Goal: Transaction & Acquisition: Purchase product/service

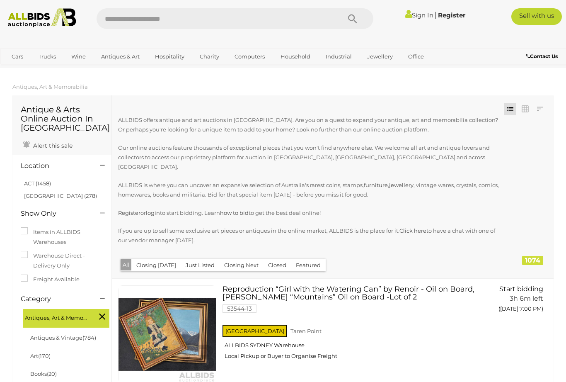
click at [0, 0] on link "View All Antiques & Art Auctions" at bounding box center [0, 0] width 0 height 0
click at [0, 0] on span "Auctions" at bounding box center [0, 0] width 0 height 0
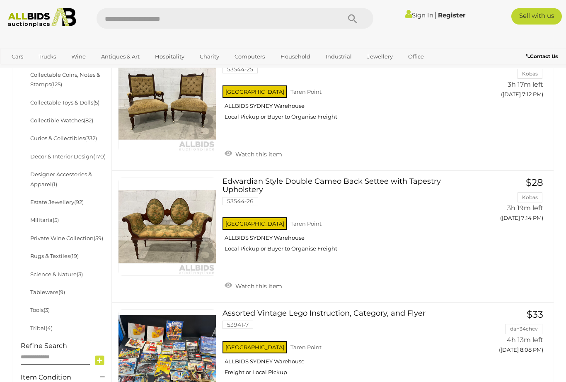
scroll to position [363, 0]
click at [186, 223] on link at bounding box center [167, 226] width 98 height 98
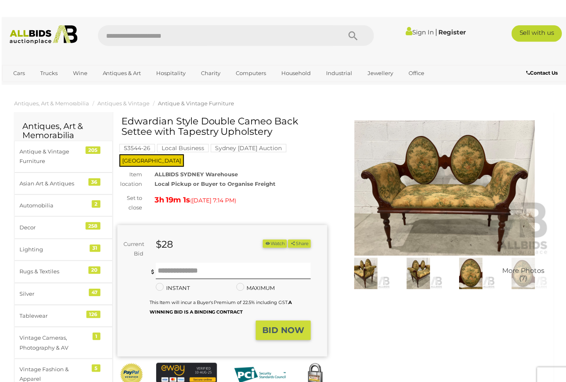
scroll to position [2, 0]
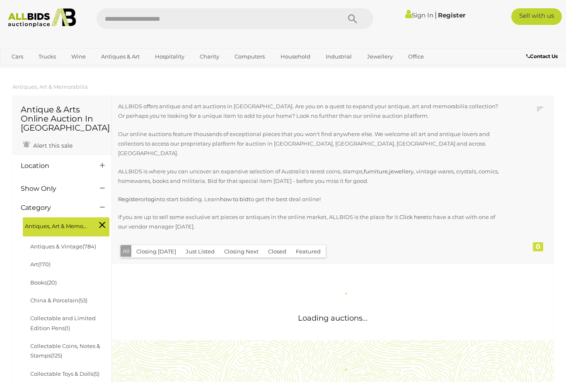
scroll to position [389, 0]
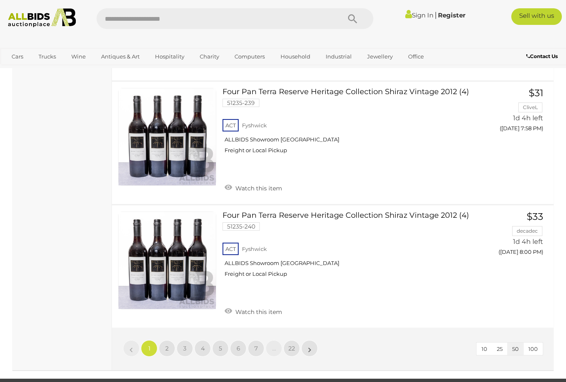
scroll to position [6242, 0]
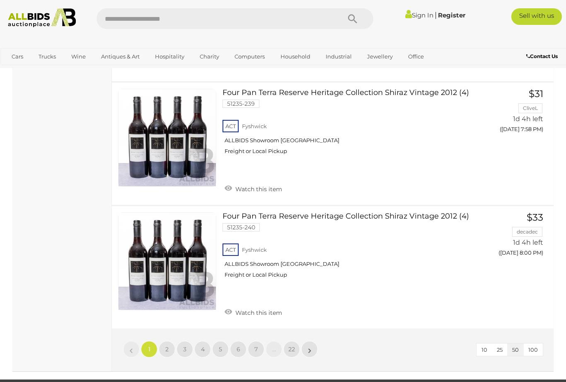
click at [170, 341] on link "2" at bounding box center [167, 349] width 17 height 17
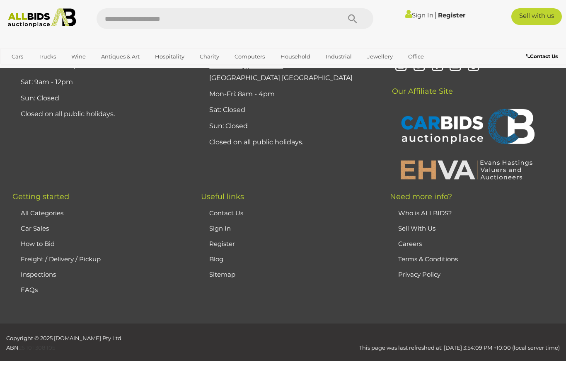
scroll to position [183, 0]
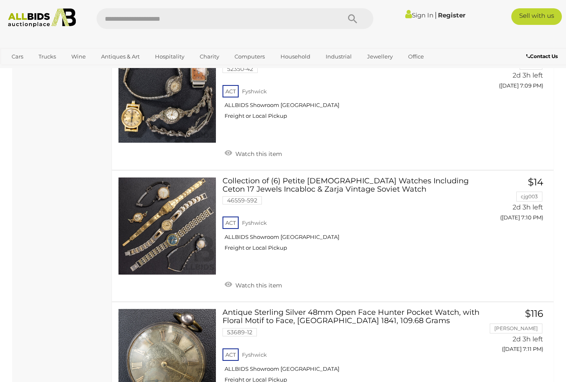
scroll to position [6309, 0]
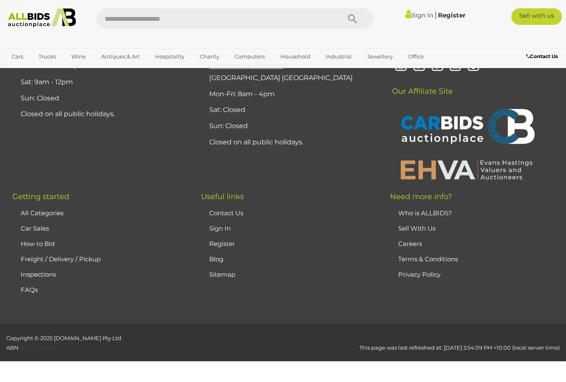
scroll to position [183, 0]
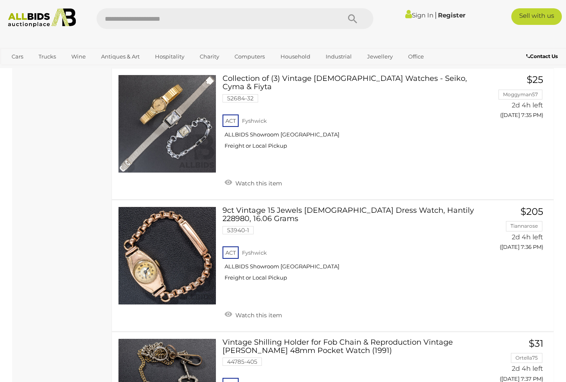
scroll to position [3295, 0]
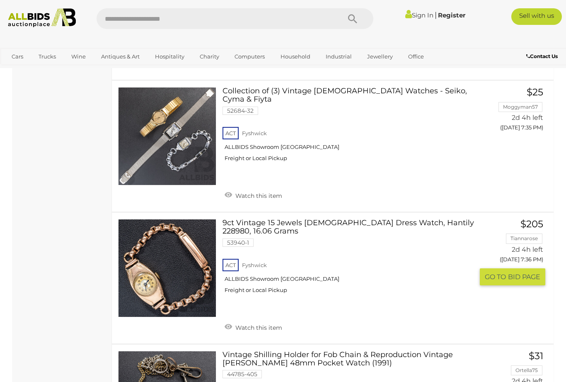
click at [513, 272] on span "BID PAGE" at bounding box center [524, 276] width 32 height 9
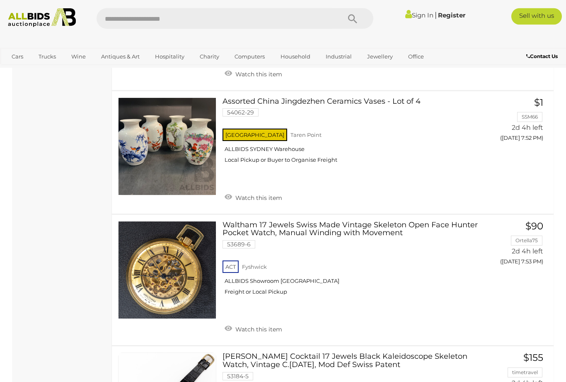
scroll to position [5623, 0]
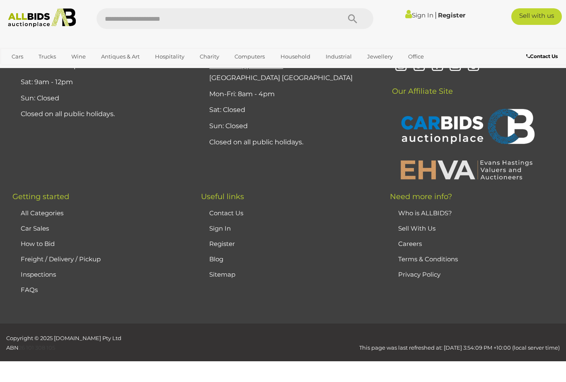
scroll to position [183, 0]
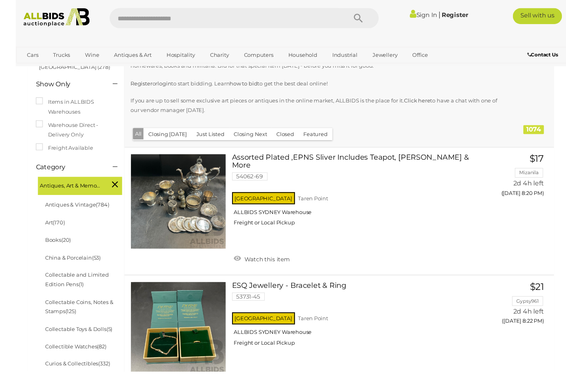
scroll to position [196, 0]
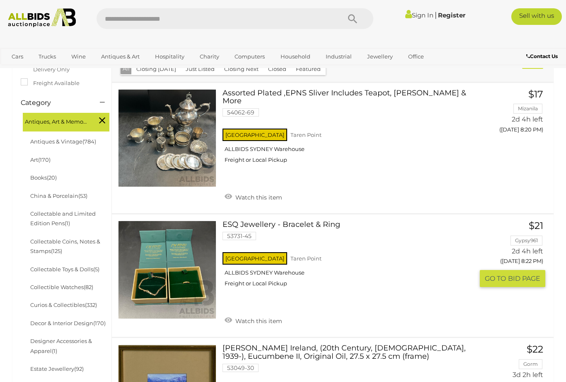
click at [516, 274] on span "BID PAGE" at bounding box center [524, 278] width 32 height 9
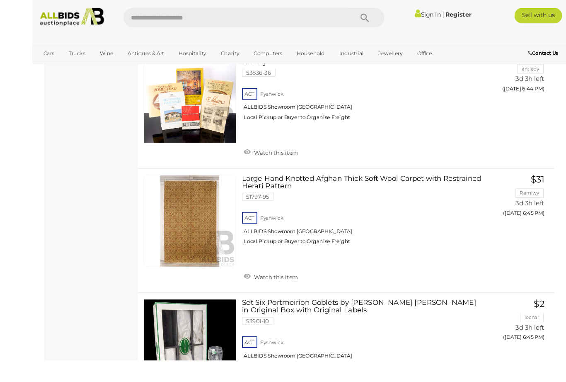
scroll to position [5147, 0]
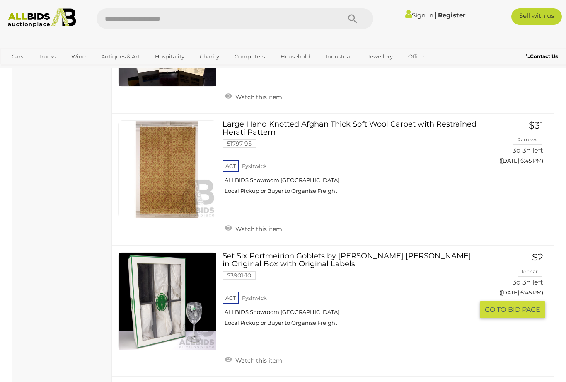
click at [509, 305] on span "BID PAGE" at bounding box center [524, 309] width 32 height 9
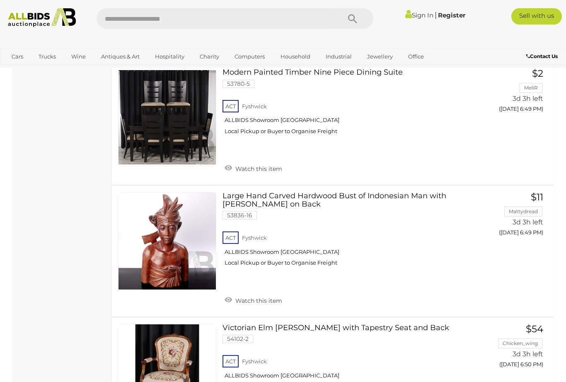
scroll to position [6409, 0]
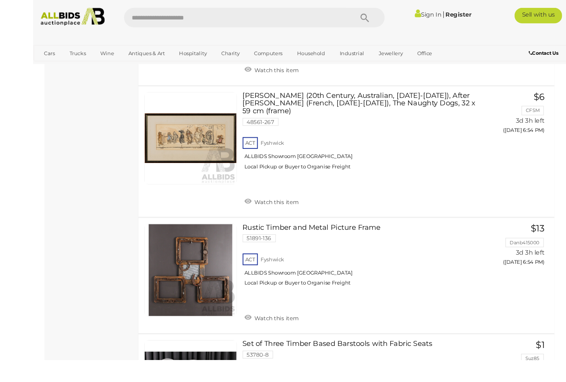
scroll to position [1842, 0]
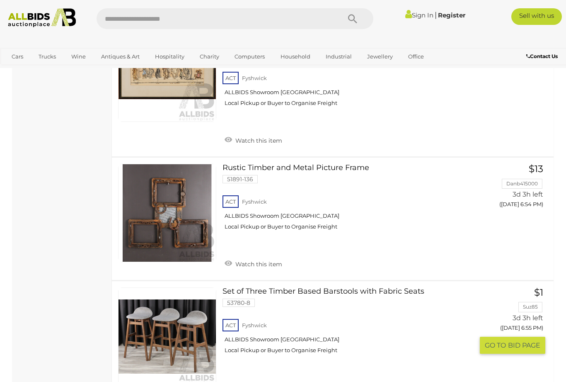
click at [502, 341] on span "GO TO" at bounding box center [496, 345] width 23 height 9
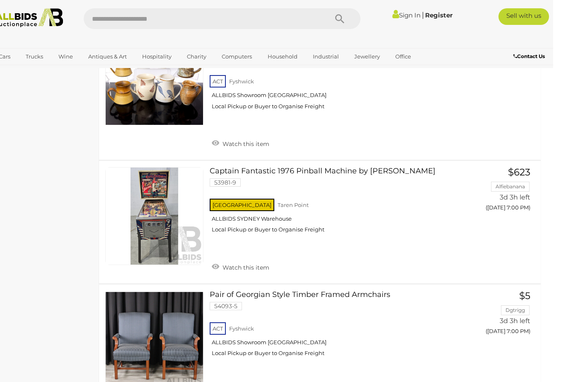
scroll to position [3547, 0]
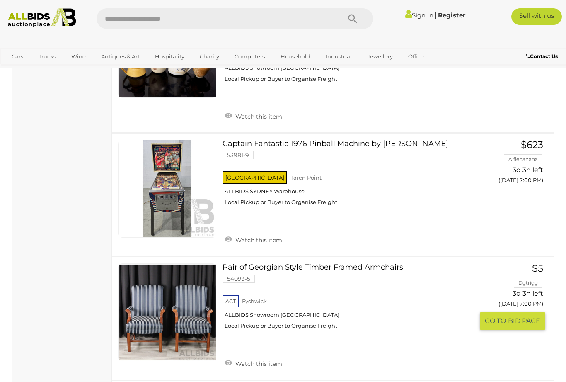
click at [506, 316] on span "GO TO" at bounding box center [496, 320] width 23 height 9
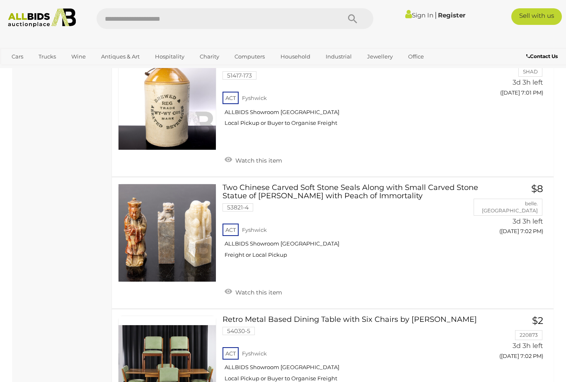
scroll to position [4443, 0]
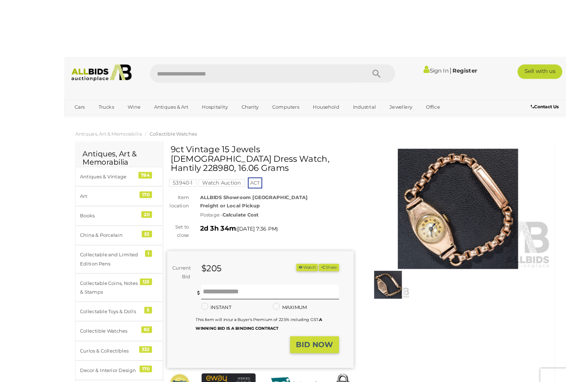
scroll to position [25, 0]
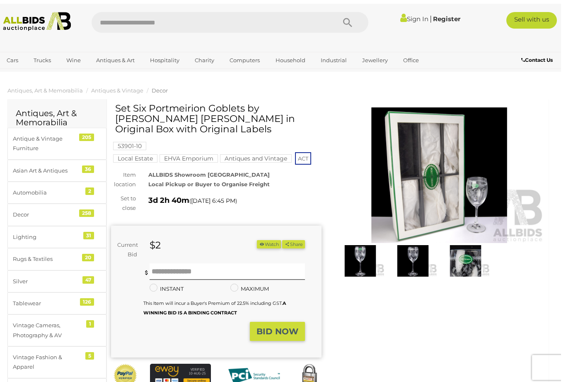
scroll to position [2, 0]
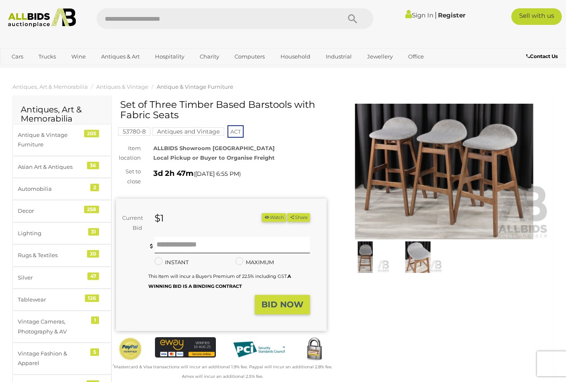
click at [366, 260] on img at bounding box center [365, 256] width 49 height 31
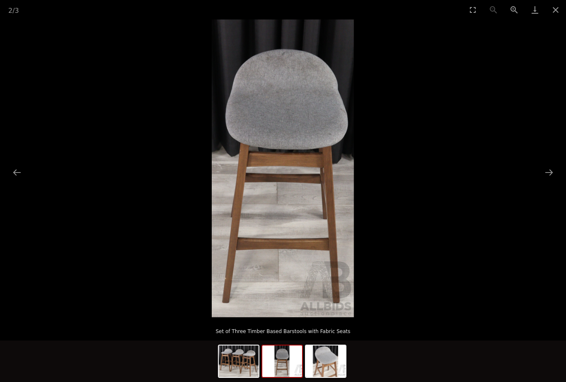
click at [558, 13] on button "Close gallery" at bounding box center [556, 9] width 21 height 19
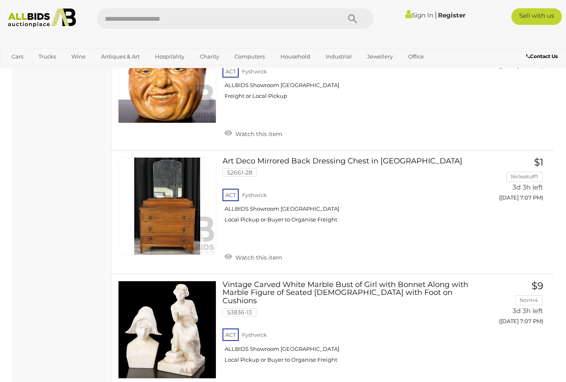
scroll to position [6379, 0]
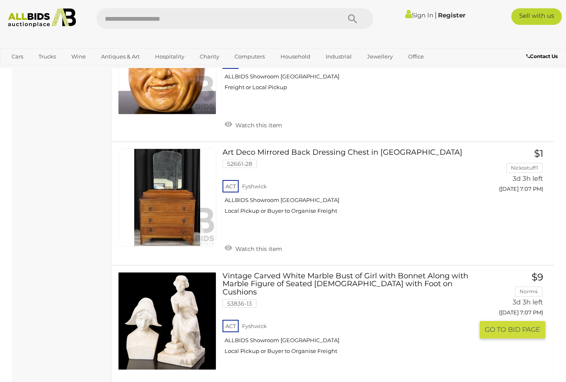
click at [501, 325] on span "GO TO" at bounding box center [496, 329] width 23 height 9
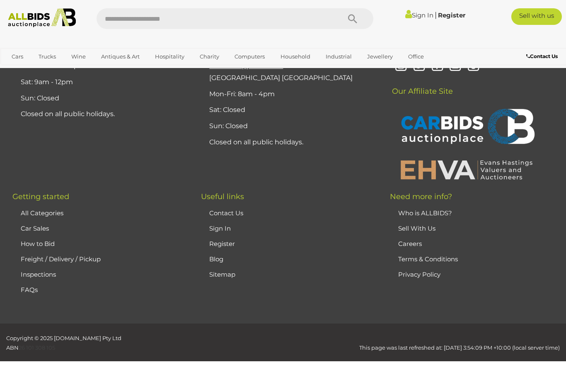
scroll to position [183, 0]
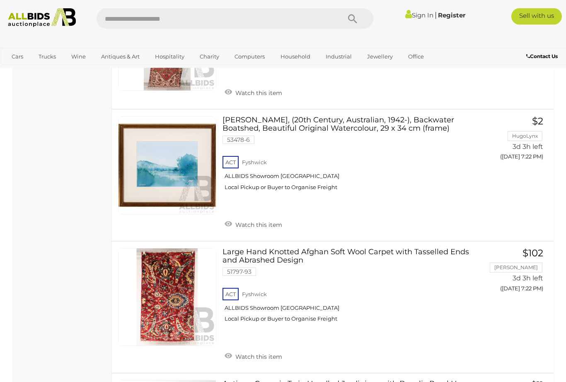
scroll to position [5094, 0]
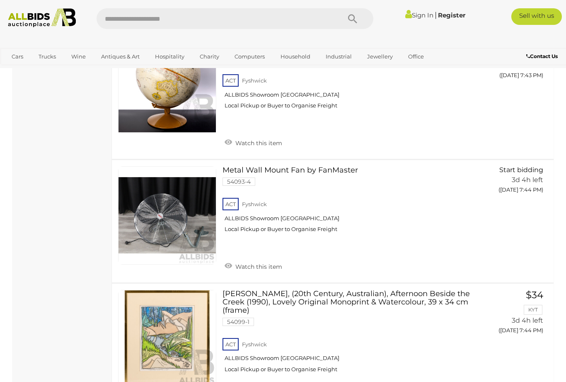
scroll to position [6337, 0]
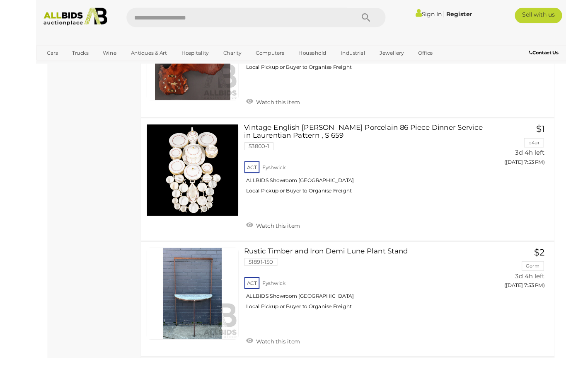
scroll to position [2830, 0]
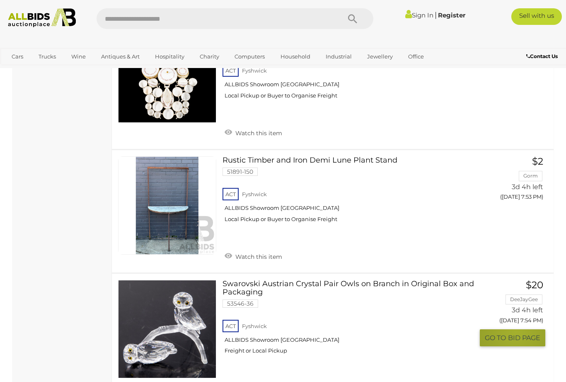
click at [517, 329] on button "GO TO BID PAGE" at bounding box center [513, 337] width 66 height 17
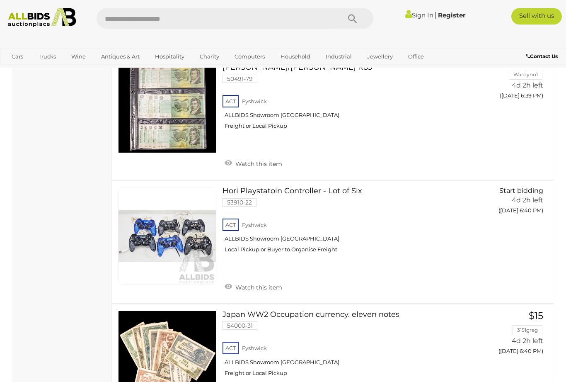
scroll to position [5594, 0]
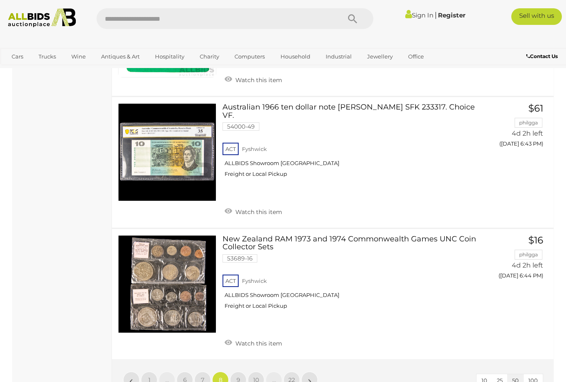
click at [246, 372] on link "9" at bounding box center [238, 380] width 17 height 17
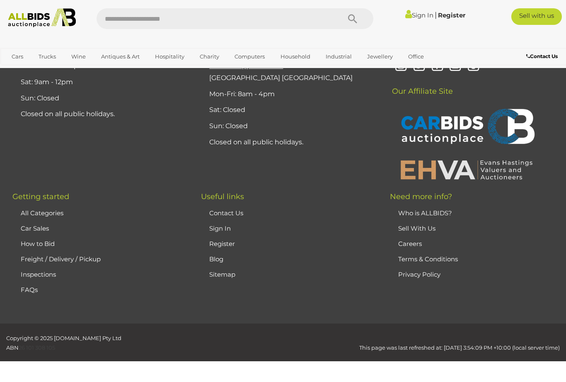
scroll to position [183, 0]
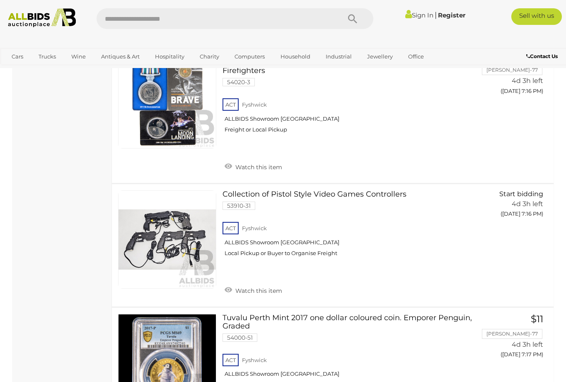
scroll to position [6312, 0]
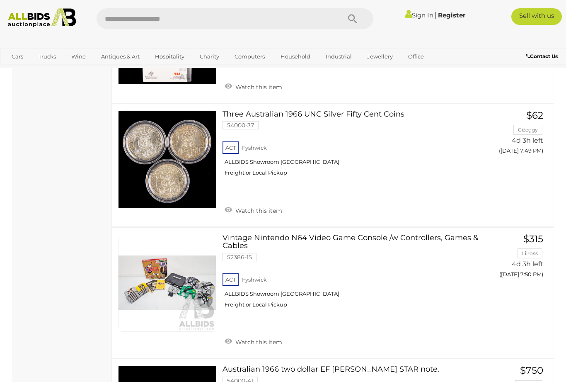
scroll to position [6256, 0]
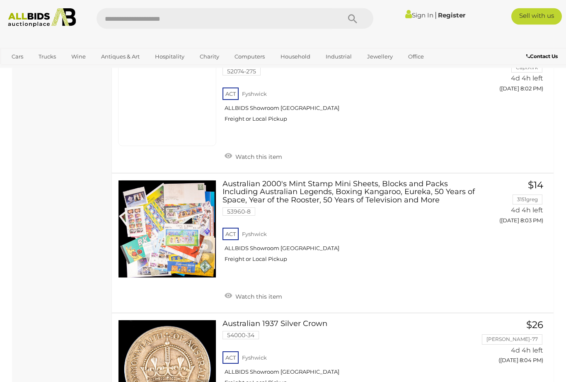
scroll to position [1893, 0]
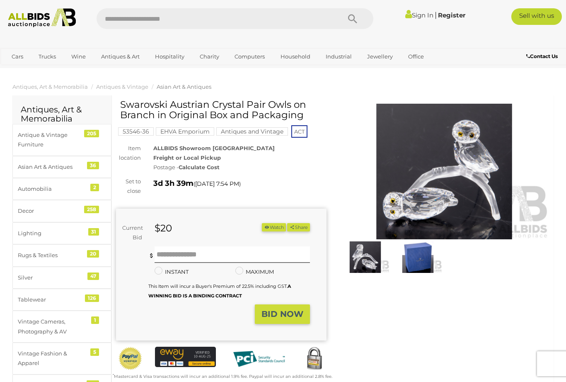
click at [369, 257] on img at bounding box center [365, 256] width 49 height 31
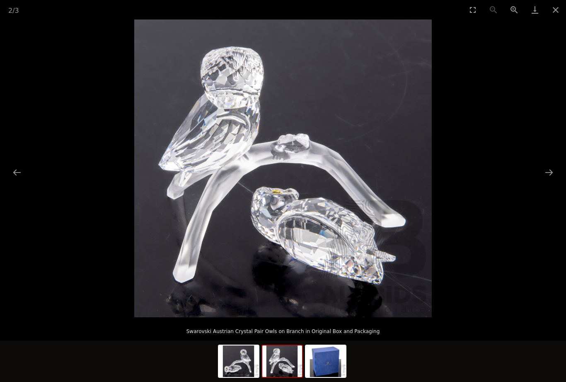
click at [553, 12] on button "Close gallery" at bounding box center [556, 9] width 21 height 19
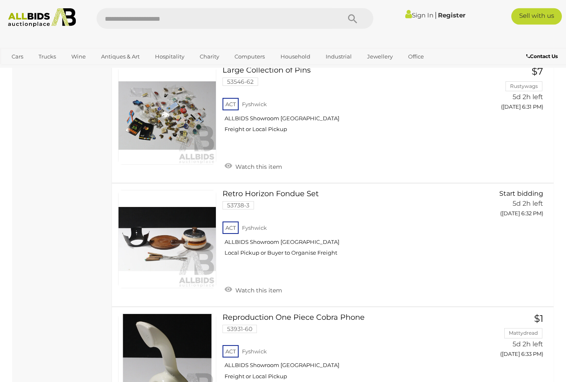
scroll to position [6239, 0]
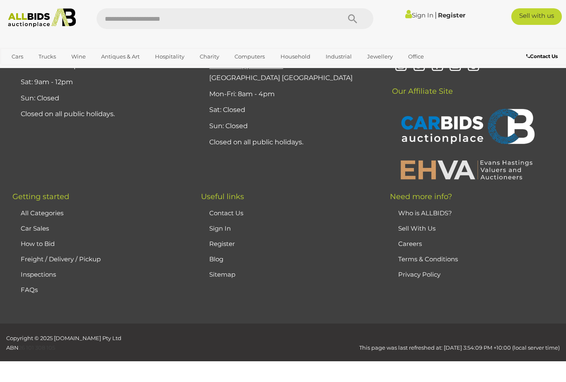
scroll to position [183, 0]
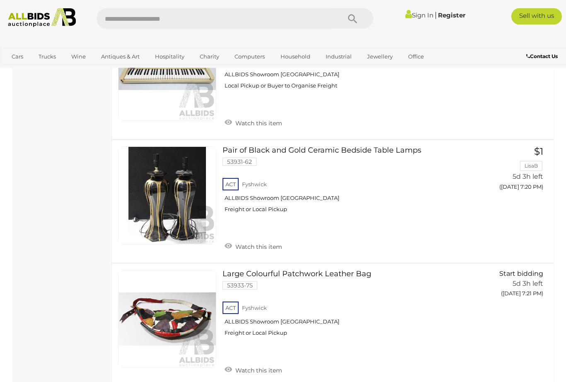
scroll to position [6209, 0]
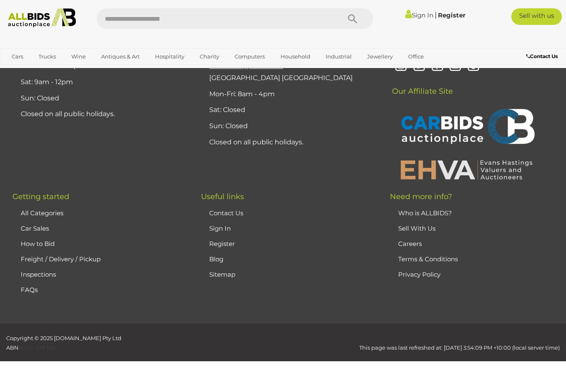
scroll to position [183, 0]
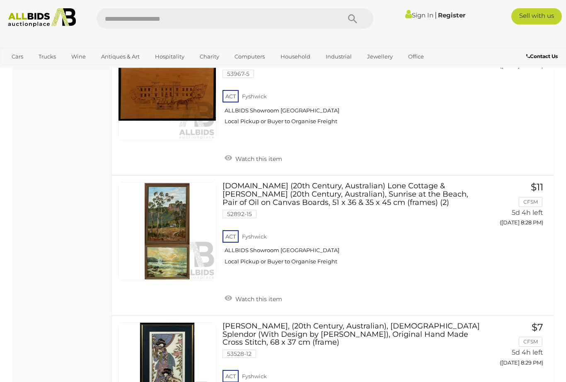
scroll to position [6280, 0]
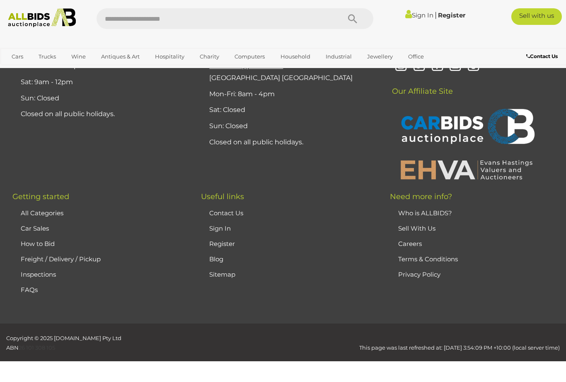
scroll to position [183, 0]
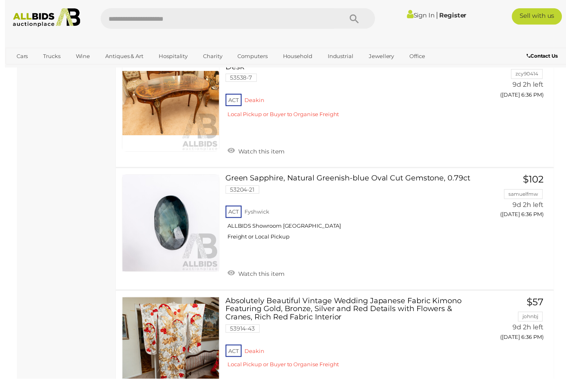
scroll to position [3306, 0]
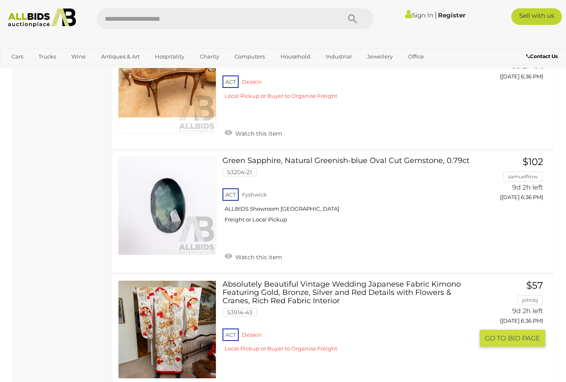
click at [508, 334] on span "GO TO" at bounding box center [496, 338] width 23 height 9
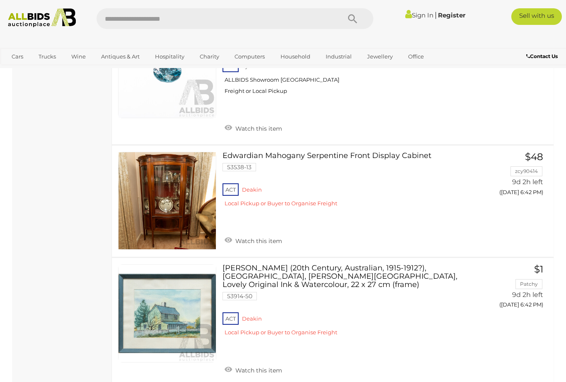
scroll to position [6024, 0]
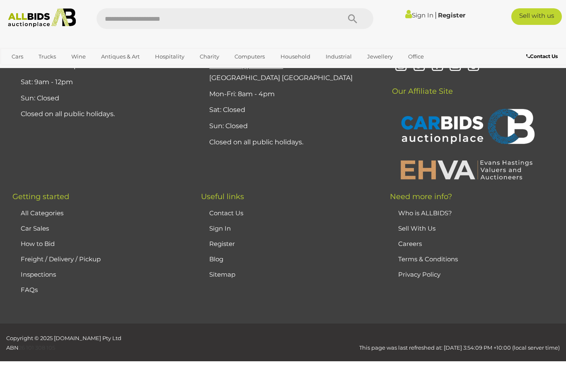
scroll to position [183, 0]
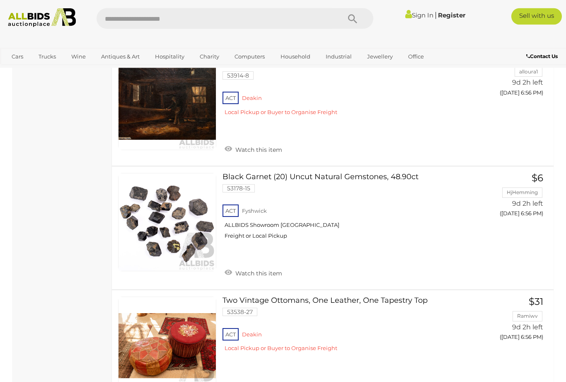
scroll to position [5957, 0]
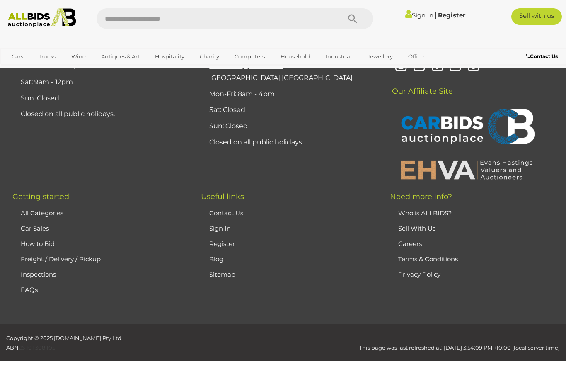
scroll to position [183, 0]
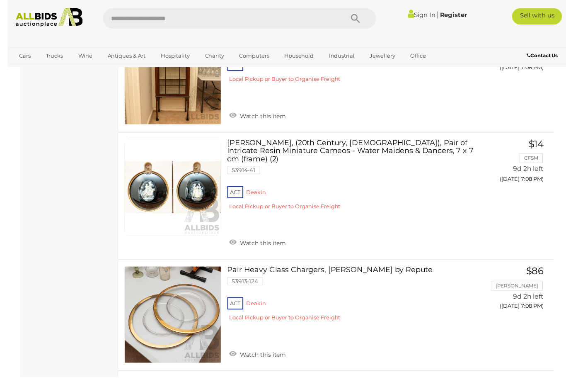
scroll to position [5406, 0]
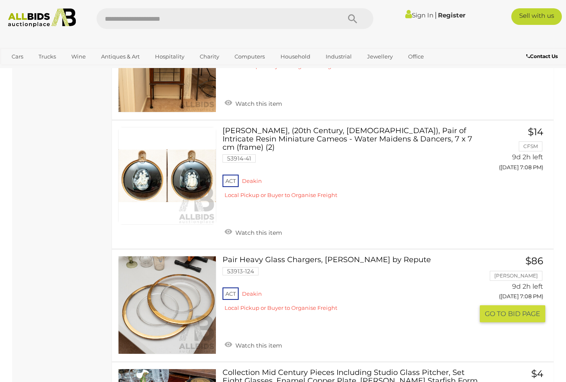
click at [508, 309] on span "GO TO" at bounding box center [496, 313] width 23 height 9
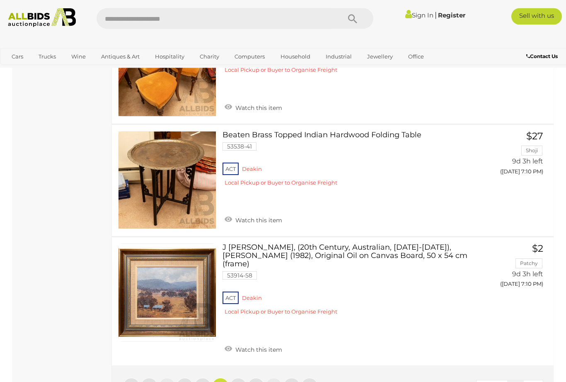
scroll to position [6005, 0]
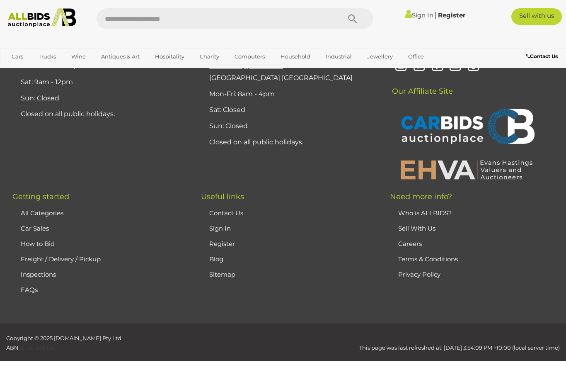
scroll to position [183, 0]
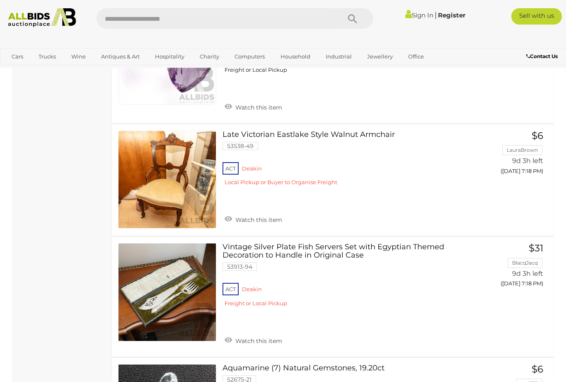
scroll to position [3169, 0]
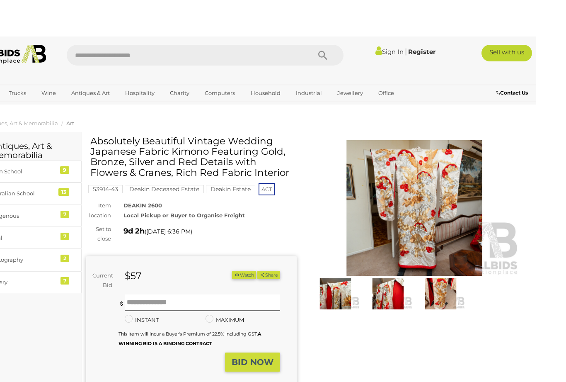
scroll to position [4, 0]
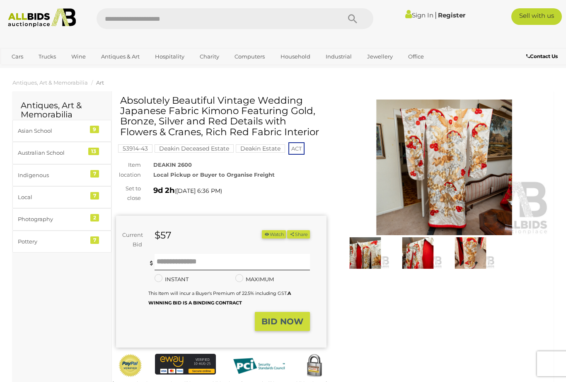
click at [366, 253] on img at bounding box center [365, 252] width 49 height 31
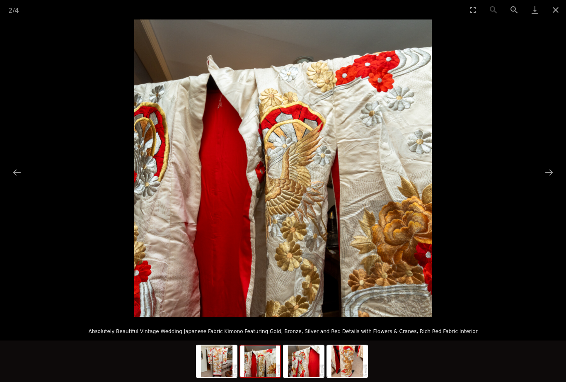
click at [551, 170] on button "Next slide" at bounding box center [549, 172] width 17 height 16
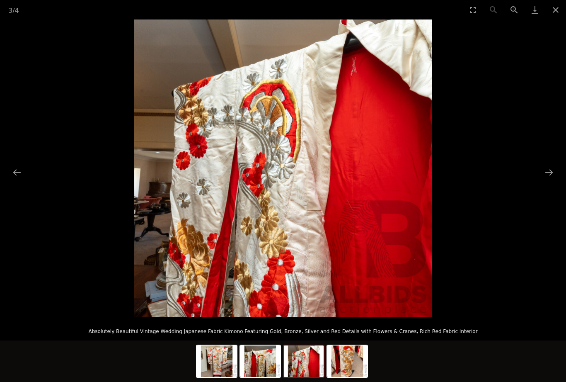
click at [548, 170] on button "Next slide" at bounding box center [549, 172] width 17 height 16
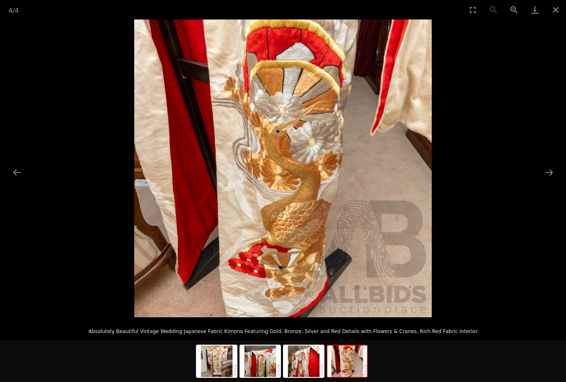
click at [546, 175] on button "Next slide" at bounding box center [549, 172] width 17 height 16
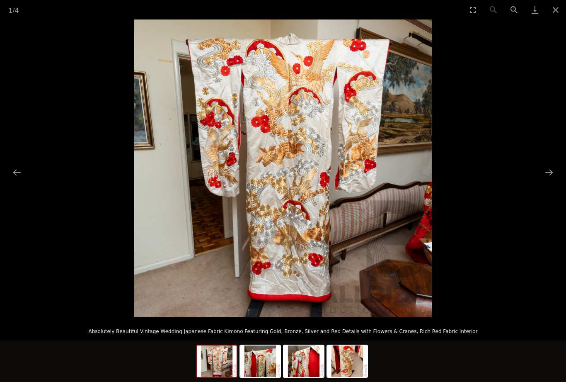
click at [549, 12] on button "Close gallery" at bounding box center [556, 9] width 21 height 19
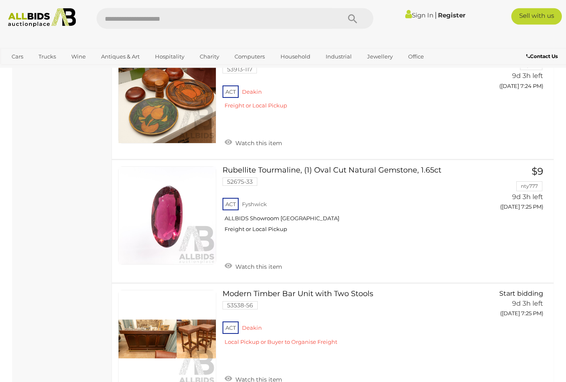
scroll to position [5903, 0]
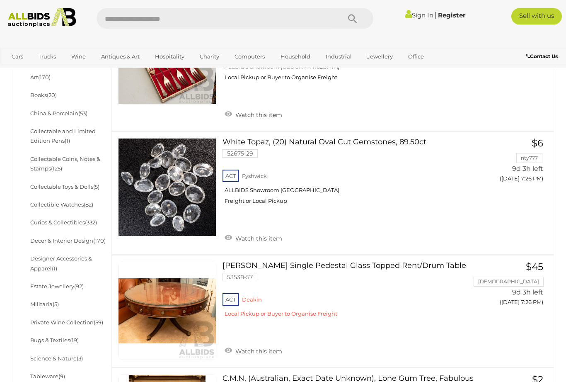
scroll to position [279, 0]
click at [508, 315] on span "GO TO" at bounding box center [496, 319] width 23 height 9
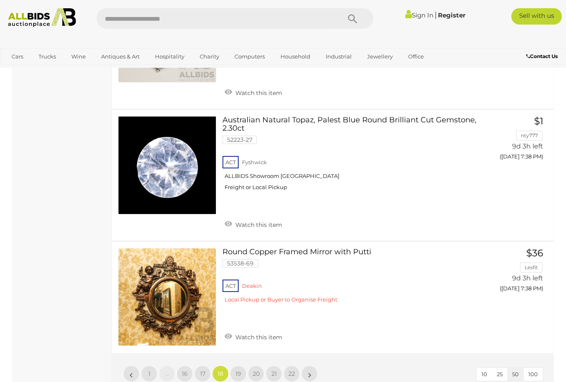
scroll to position [5988, 0]
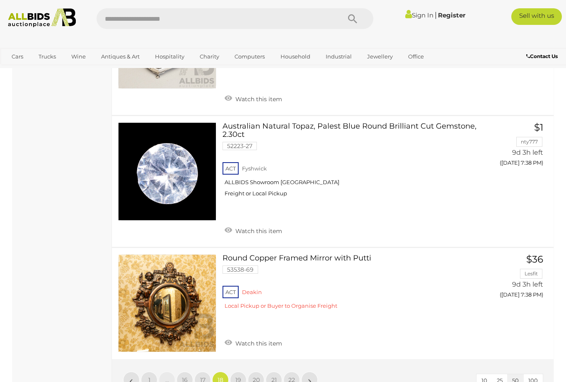
click at [237, 376] on span "19" at bounding box center [239, 379] width 6 height 7
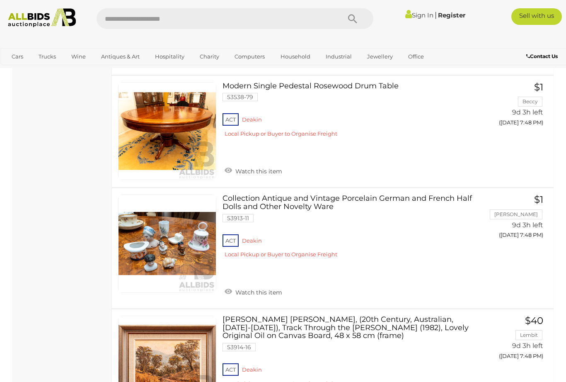
scroll to position [5484, 0]
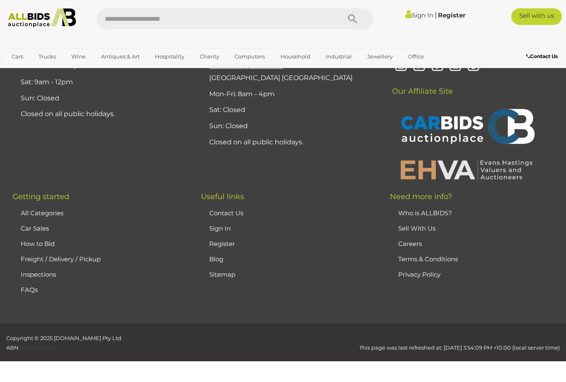
scroll to position [183, 0]
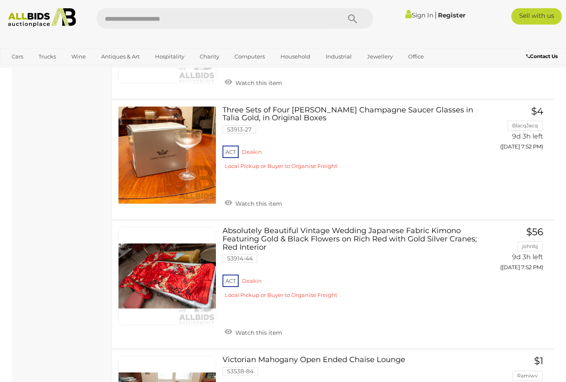
scroll to position [1281, 0]
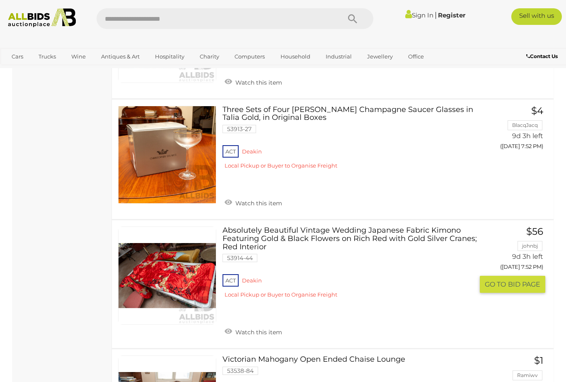
click at [515, 280] on span "BID PAGE" at bounding box center [524, 284] width 32 height 9
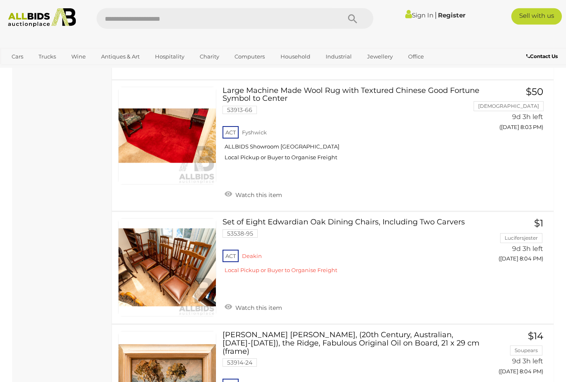
scroll to position [5912, 0]
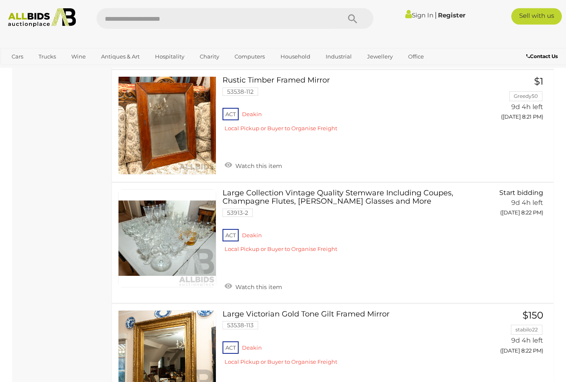
scroll to position [5796, 0]
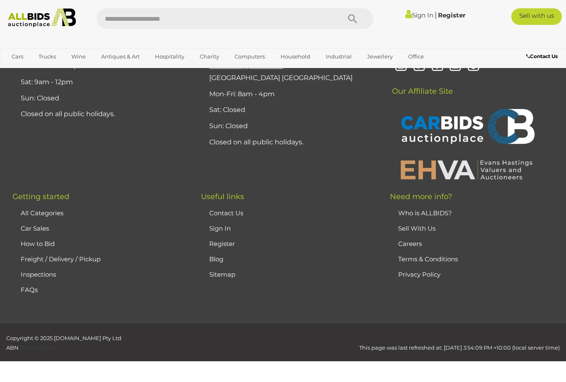
scroll to position [183, 0]
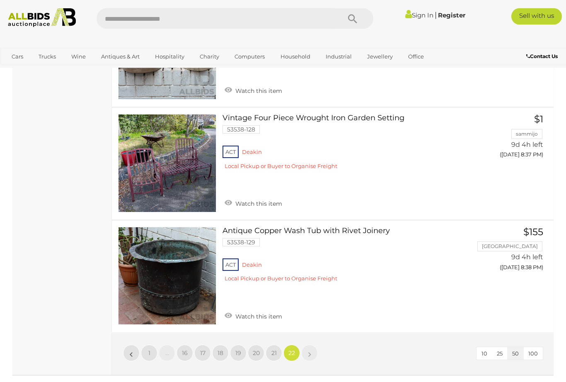
scroll to position [2770, 0]
click at [149, 349] on span "1" at bounding box center [149, 352] width 2 height 7
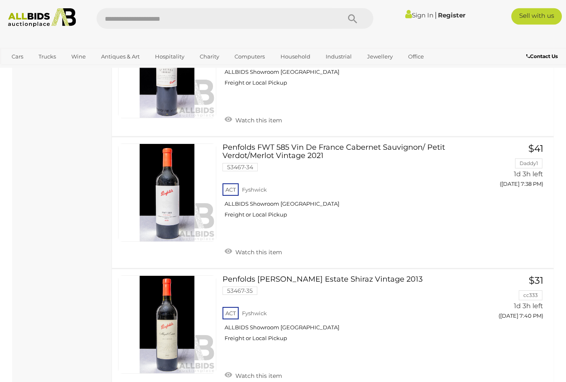
scroll to position [4935, 0]
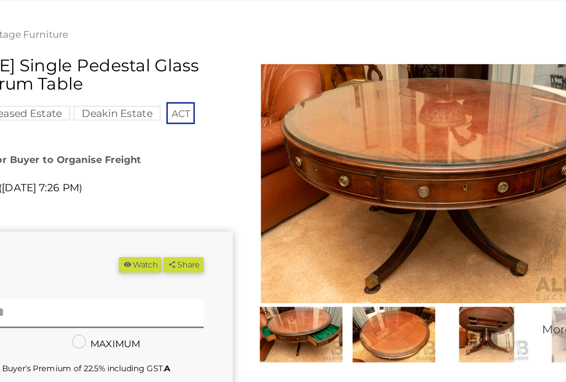
click at [341, 241] on img at bounding box center [365, 256] width 49 height 31
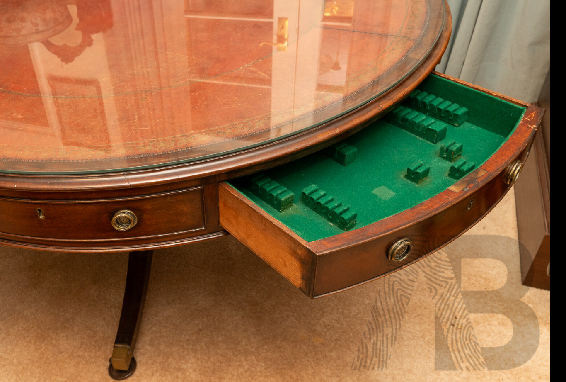
click at [264, 145] on img at bounding box center [283, 168] width 447 height 298
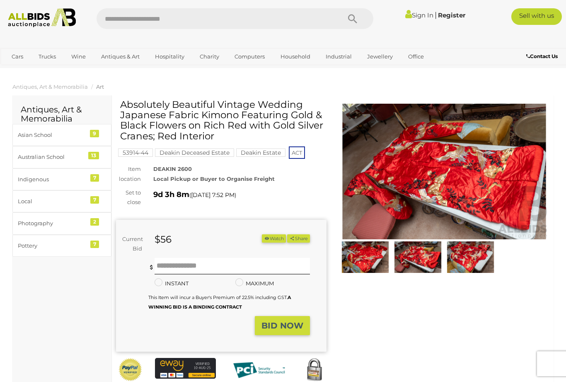
click at [366, 261] on img at bounding box center [365, 256] width 49 height 31
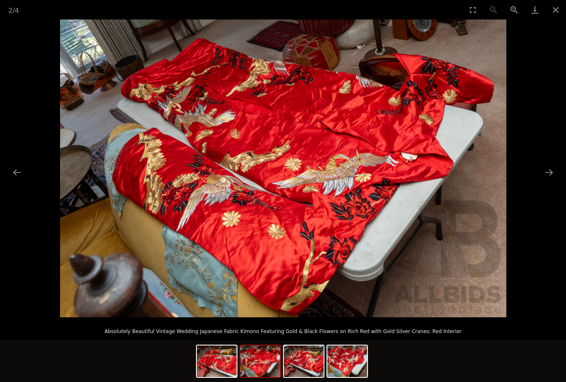
click at [548, 166] on button "Next slide" at bounding box center [549, 172] width 17 height 16
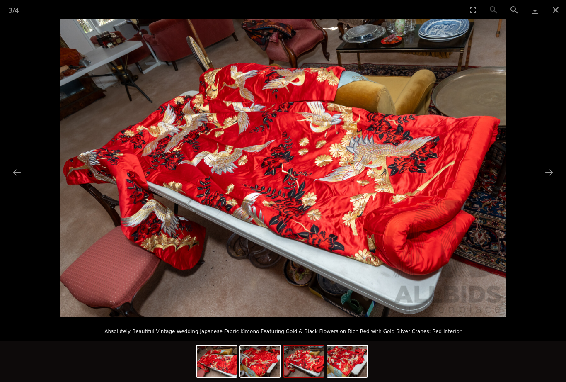
click at [549, 180] on button "Next slide" at bounding box center [549, 172] width 17 height 16
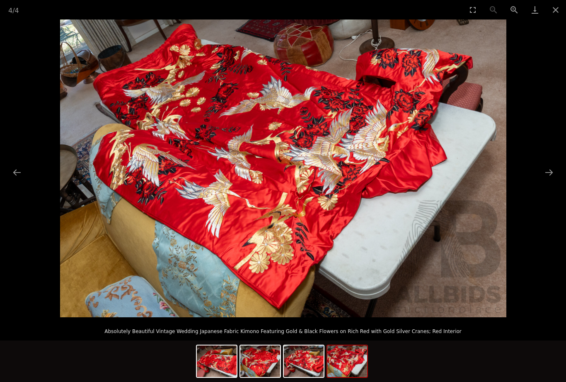
click at [552, 185] on picture at bounding box center [283, 168] width 566 height 298
